Goal: Communication & Community: Answer question/provide support

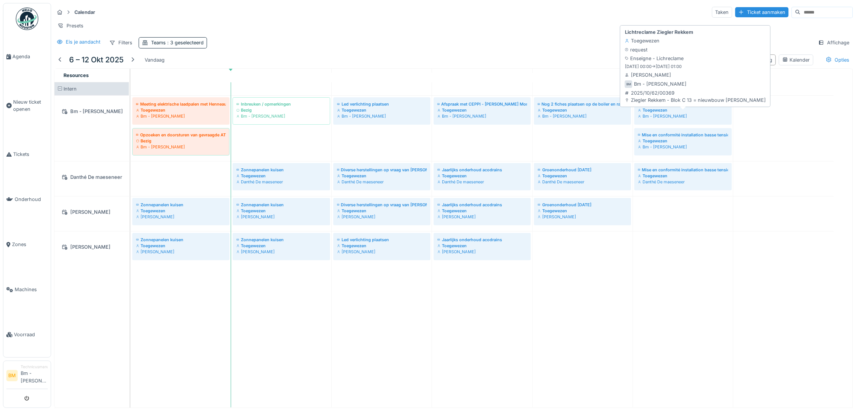
click at [684, 113] on div "Toegewezen" at bounding box center [683, 110] width 90 height 6
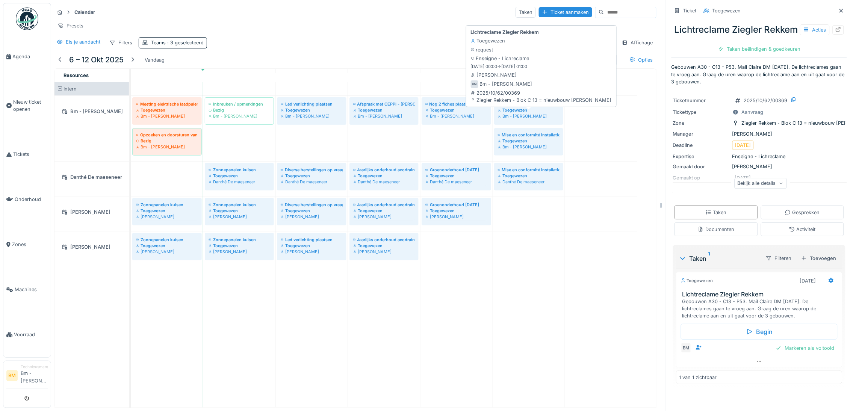
click at [535, 113] on div "Toegewezen" at bounding box center [529, 110] width 62 height 6
click at [526, 107] on div "Lichtreclame Ziegler Rekkem" at bounding box center [529, 104] width 62 height 6
click at [514, 107] on div "Lichtreclame Ziegler Rekkem" at bounding box center [529, 104] width 62 height 6
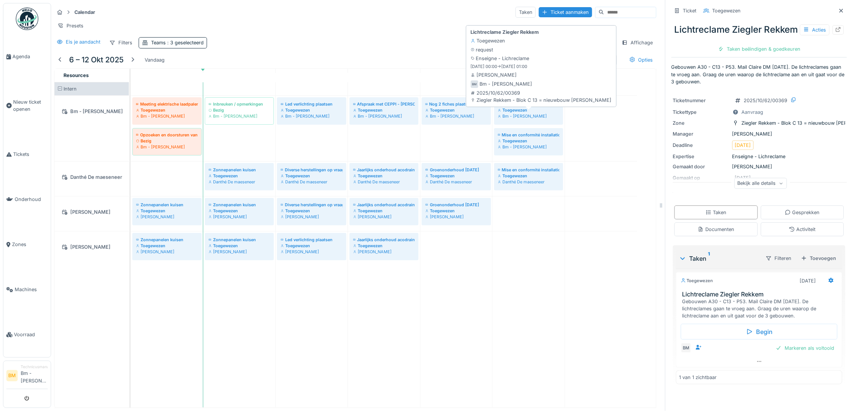
click at [518, 111] on div "Lichtreclame Ziegler Rekkem Toegewezen Bm - bertrand Mercier" at bounding box center [528, 110] width 65 height 22
click at [518, 107] on div "Lichtreclame Ziegler Rekkem" at bounding box center [529, 104] width 62 height 6
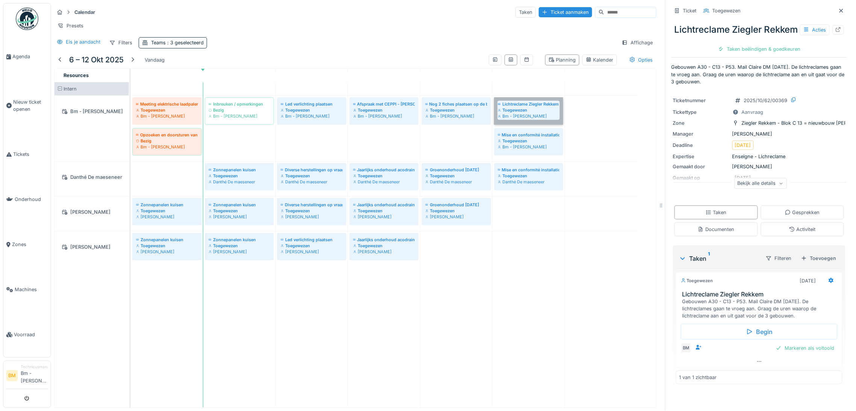
click at [517, 116] on link "Lichtreclame Ziegler Rekkem Toegewezen Bm - bertrand Mercier" at bounding box center [528, 110] width 69 height 27
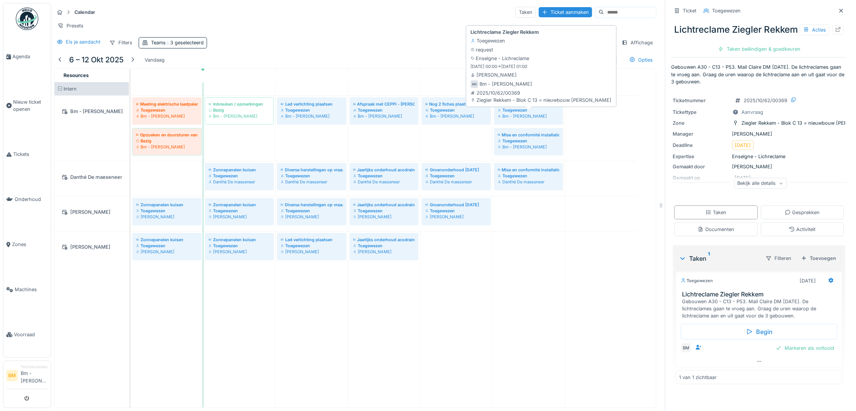
click at [517, 107] on div "Lichtreclame Ziegler Rekkem" at bounding box center [529, 104] width 62 height 6
click at [520, 113] on div "Toegewezen" at bounding box center [529, 110] width 62 height 6
click at [554, 119] on div "Bm - [PERSON_NAME]" at bounding box center [529, 116] width 62 height 6
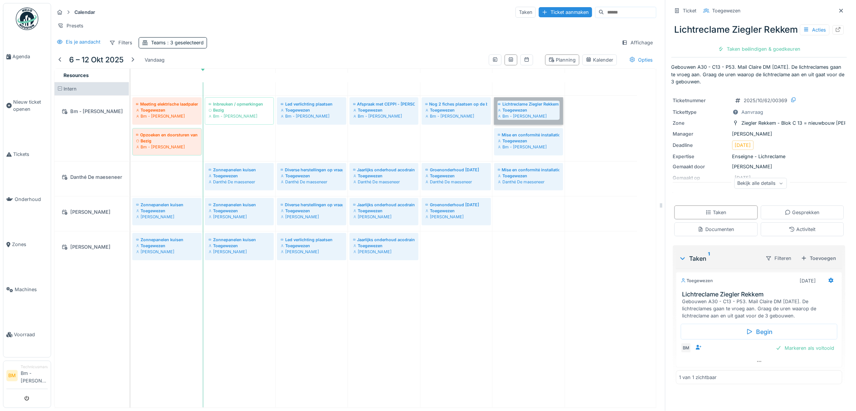
drag, startPoint x: 551, startPoint y: 123, endPoint x: 537, endPoint y: 124, distance: 14.0
click at [537, 124] on link "Lichtreclame Ziegler Rekkem Toegewezen Bm - bertrand Mercier" at bounding box center [528, 110] width 69 height 27
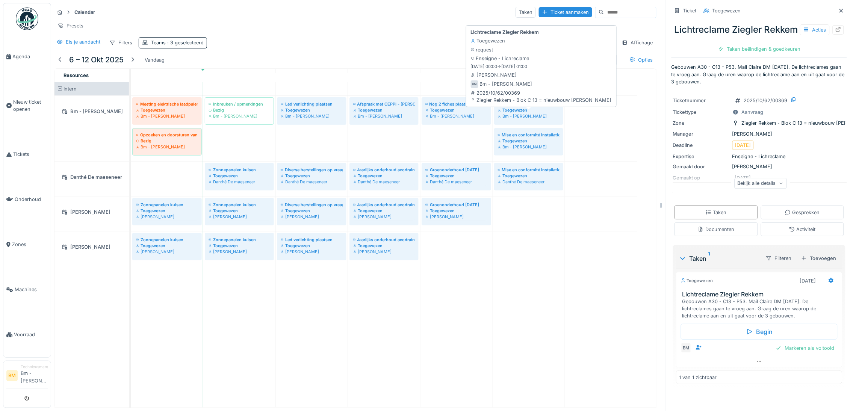
click at [537, 119] on div "Bm - [PERSON_NAME]" at bounding box center [529, 116] width 62 height 6
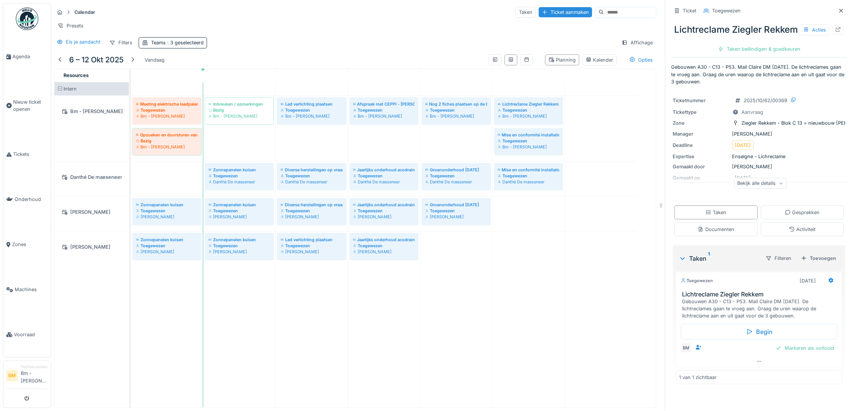
scroll to position [9, 0]
click at [785, 216] on div "Gesprekken" at bounding box center [802, 212] width 35 height 7
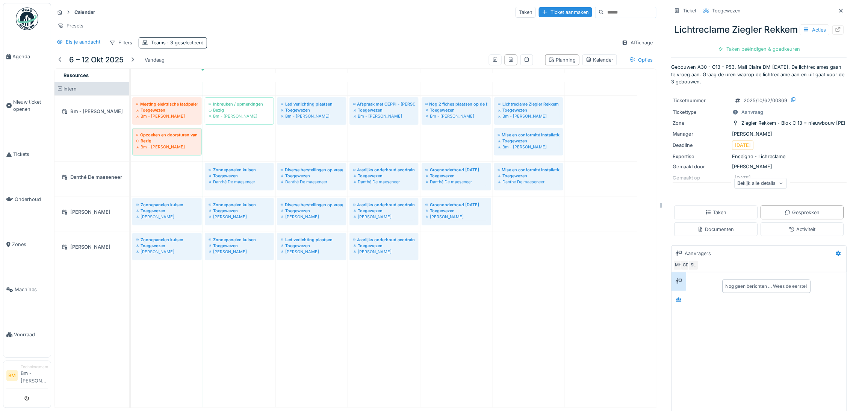
click at [689, 312] on div "Nog geen berichten … Wees de eerste!" at bounding box center [767, 349] width 160 height 152
click at [677, 302] on icon at bounding box center [679, 300] width 5 height 4
click at [676, 285] on div at bounding box center [679, 281] width 6 height 7
click at [677, 302] on icon at bounding box center [679, 300] width 5 height 4
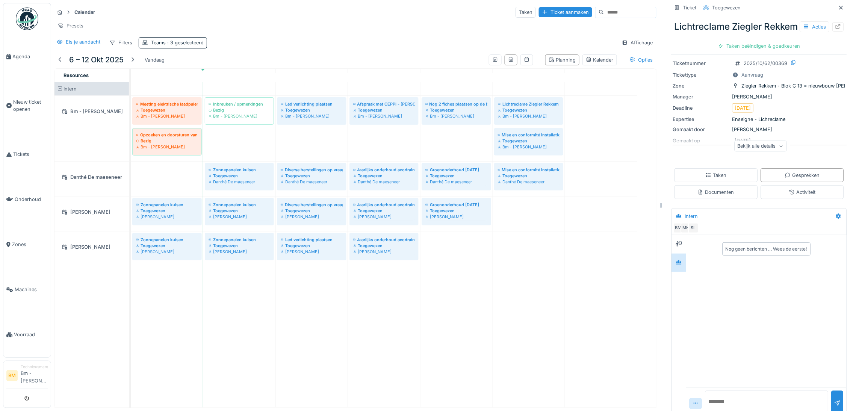
scroll to position [64, 0]
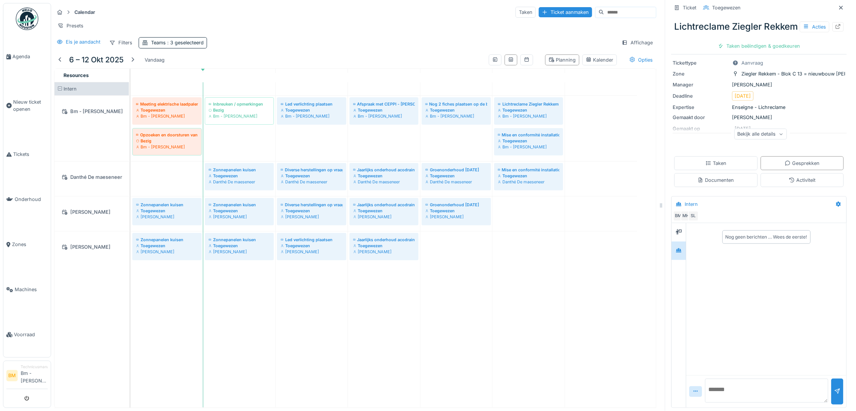
click at [747, 391] on textarea at bounding box center [767, 391] width 123 height 24
type textarea "**********"
click at [835, 388] on div at bounding box center [838, 391] width 6 height 7
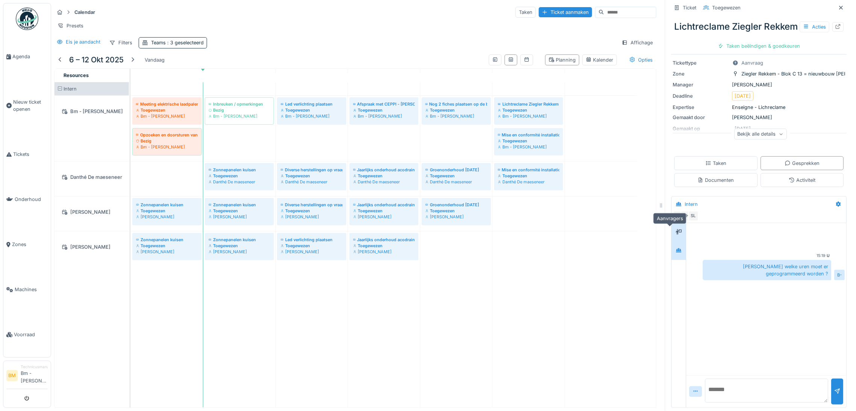
click at [675, 228] on div at bounding box center [679, 232] width 11 height 9
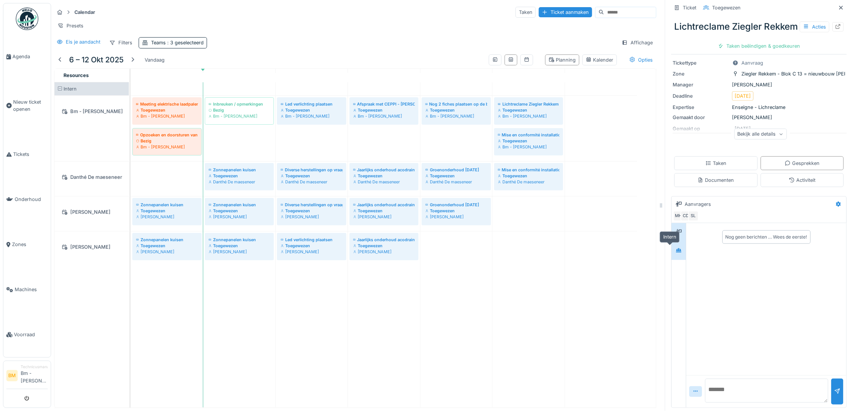
click at [676, 247] on div at bounding box center [679, 250] width 6 height 7
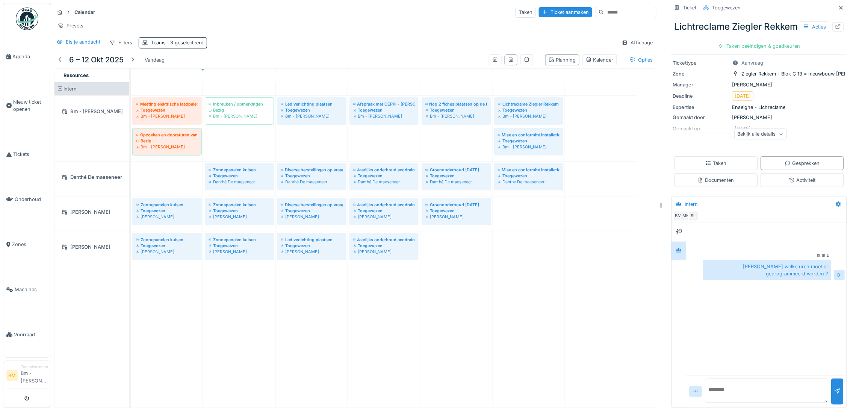
click at [743, 265] on div "Dag Claire welke uren moet er geprogrammeerd worden ?" at bounding box center [767, 270] width 129 height 20
click at [754, 260] on div "Dag Claire welke uren moet er geprogrammeerd worden ?" at bounding box center [767, 270] width 129 height 20
click at [704, 260] on div "Dag Claire welke uren moet er geprogrammeerd worden ?" at bounding box center [767, 270] width 129 height 20
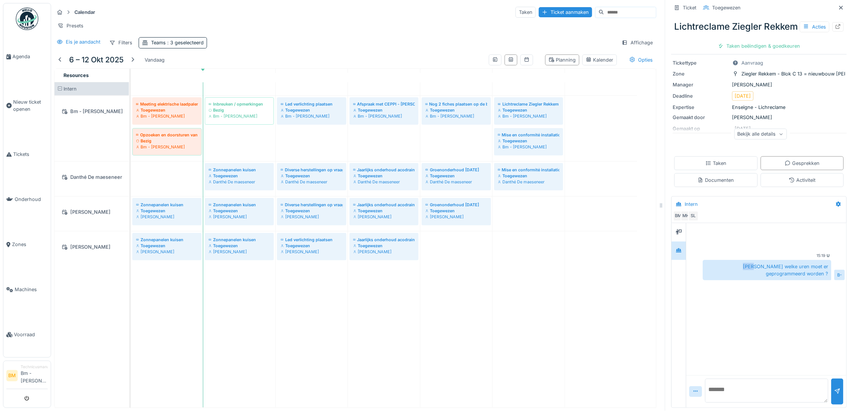
click at [704, 260] on div "Dag Claire welke uren moet er geprogrammeerd worden ?" at bounding box center [767, 270] width 129 height 20
copy div "Dag Claire welke uren moet er geprogrammeerd worden ? B-"
click at [676, 229] on icon at bounding box center [679, 231] width 6 height 5
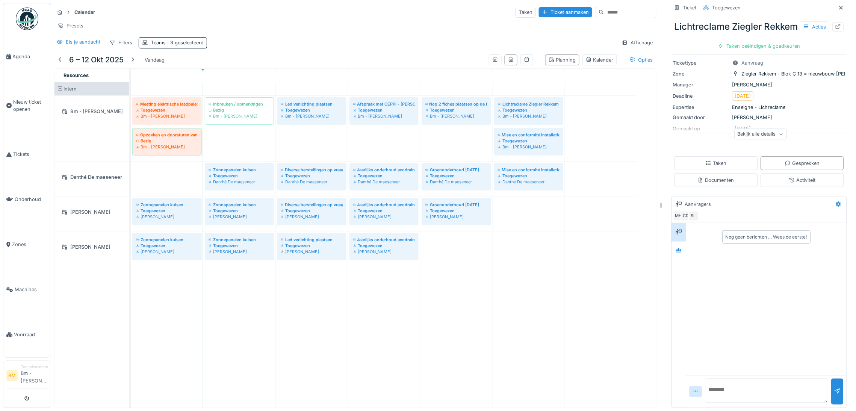
click at [716, 381] on textarea at bounding box center [767, 391] width 123 height 24
paste textarea "**********"
type textarea "**********"
click at [832, 381] on div at bounding box center [838, 392] width 12 height 26
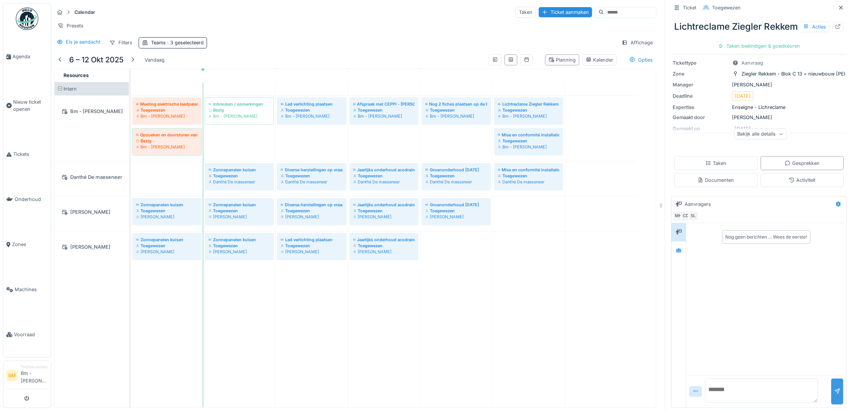
scroll to position [0, 0]
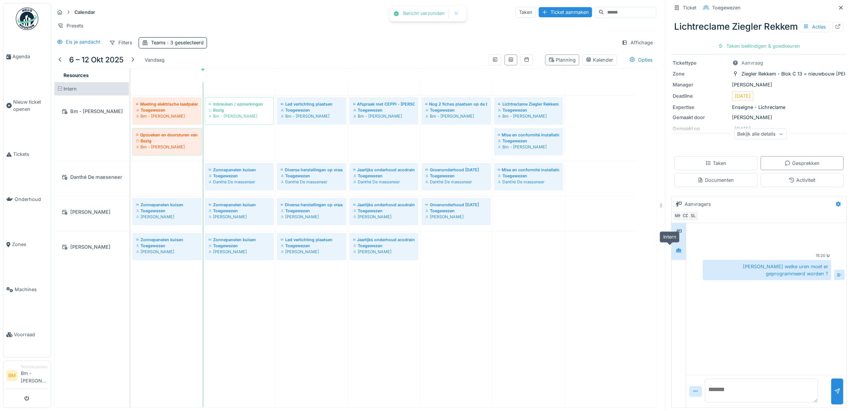
click at [674, 246] on div at bounding box center [679, 250] width 11 height 9
drag, startPoint x: 806, startPoint y: 259, endPoint x: 845, endPoint y: 186, distance: 83.6
click at [845, 186] on div "Calendar Taken Ticket aanmaken Presets Eis je aandacht Filters Teams : 3 gesele…" at bounding box center [453, 205] width 805 height 411
click at [833, 199] on div at bounding box center [839, 204] width 13 height 11
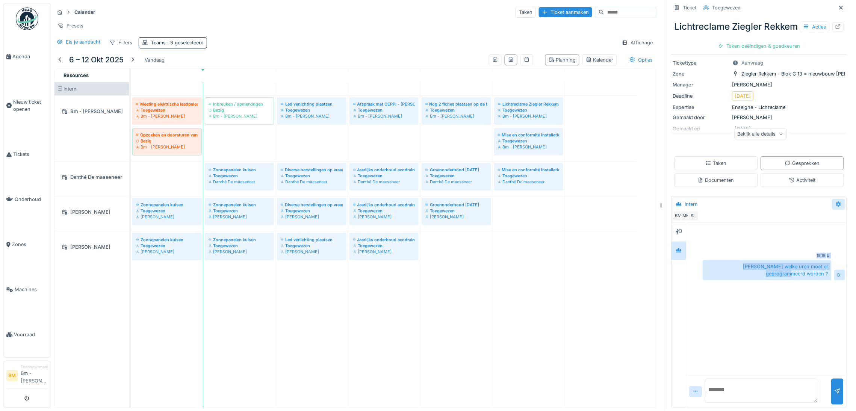
click at [833, 199] on div at bounding box center [839, 204] width 13 height 11
click at [785, 216] on div "Bewerken" at bounding box center [784, 221] width 61 height 11
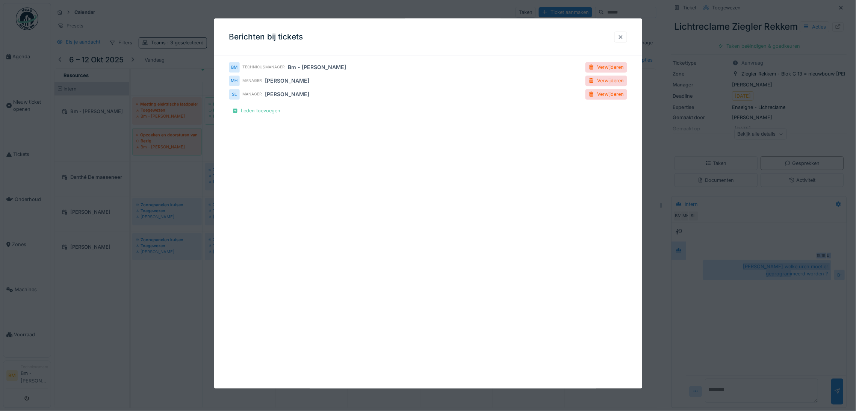
click at [627, 36] on div at bounding box center [621, 37] width 13 height 11
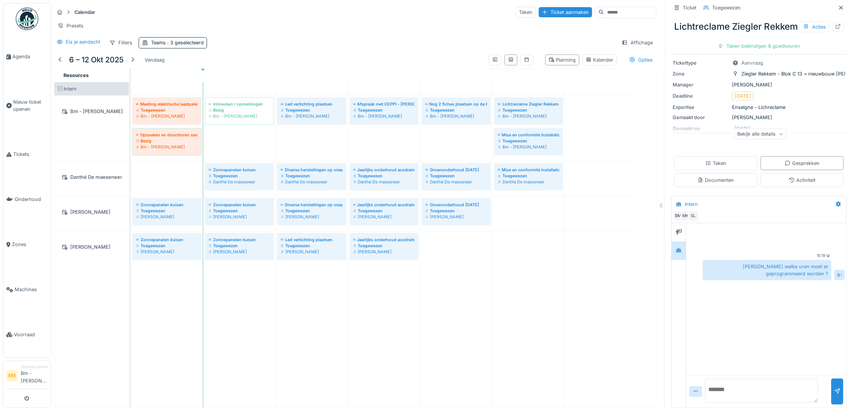
click at [672, 264] on div at bounding box center [679, 315] width 15 height 185
click at [675, 200] on div "Intern" at bounding box center [687, 204] width 27 height 9
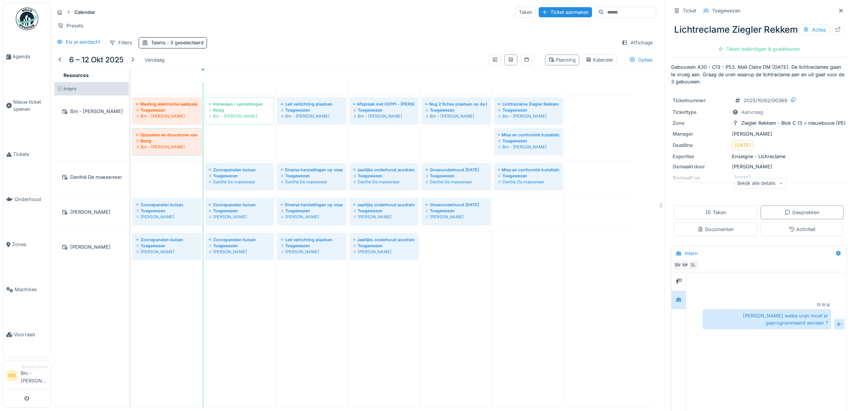
click at [746, 138] on div "Manager Samuel Lima" at bounding box center [759, 133] width 173 height 7
click at [14, 55] on span "Agenda" at bounding box center [29, 56] width 35 height 7
